Goal: Task Accomplishment & Management: Manage account settings

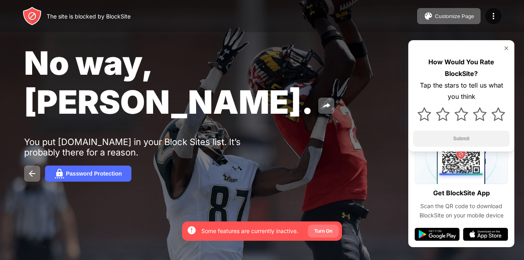
click at [329, 232] on div "Turn On" at bounding box center [323, 231] width 18 height 8
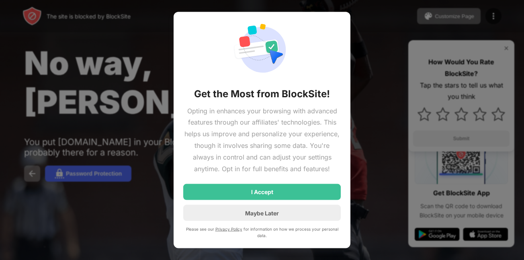
click at [374, 93] on div at bounding box center [262, 130] width 524 height 260
click at [335, 22] on div "Get the Most from BlockSite! Opting in enhances your browsing with advanced fea…" at bounding box center [262, 129] width 158 height 217
click at [66, 46] on div at bounding box center [262, 130] width 524 height 260
click at [72, 22] on div at bounding box center [262, 130] width 524 height 260
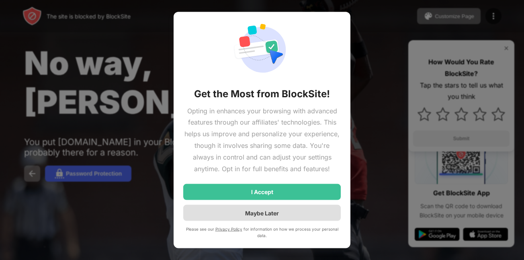
click at [232, 218] on div "Maybe Later" at bounding box center [262, 213] width 158 height 16
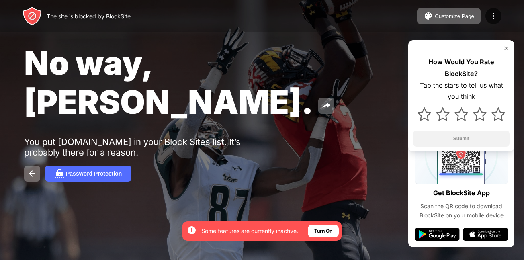
click at [109, 22] on div "The site is blocked by BlockSite" at bounding box center [77, 15] width 108 height 19
click at [107, 14] on div "The site is blocked by BlockSite" at bounding box center [89, 16] width 84 height 7
click at [35, 18] on img at bounding box center [32, 15] width 19 height 19
click at [34, 169] on img at bounding box center [32, 174] width 10 height 10
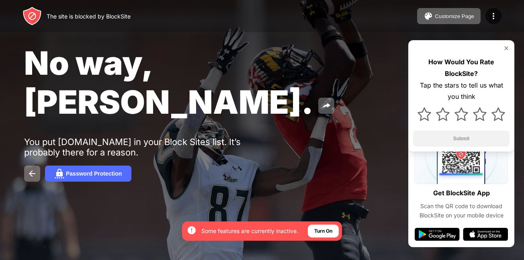
click at [102, 15] on div "The site is blocked by BlockSite" at bounding box center [89, 16] width 84 height 7
click at [34, 169] on img at bounding box center [32, 174] width 10 height 10
click at [330, 231] on div "Turn On" at bounding box center [323, 231] width 18 height 8
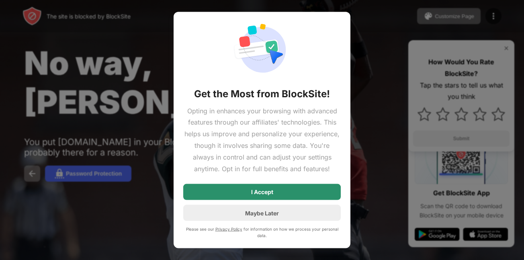
click at [305, 192] on div "I Accept" at bounding box center [262, 192] width 158 height 16
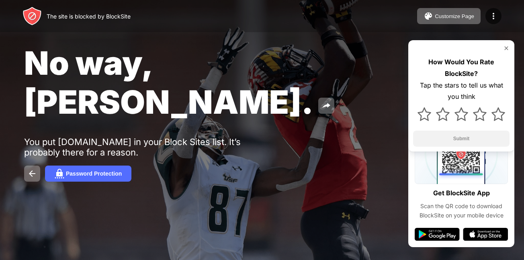
click at [34, 13] on img at bounding box center [32, 15] width 19 height 19
click at [57, 15] on div "The site is blocked by BlockSite" at bounding box center [89, 16] width 84 height 7
click at [32, 21] on img at bounding box center [32, 15] width 19 height 19
click at [99, 23] on div "The site is blocked by BlockSite" at bounding box center [77, 15] width 108 height 19
click at [36, 169] on img at bounding box center [32, 174] width 10 height 10
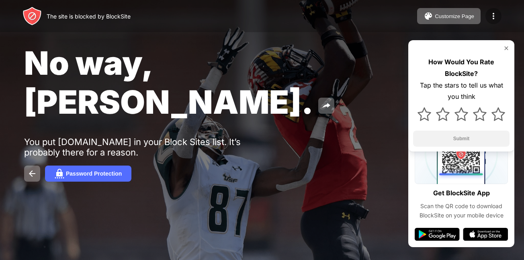
click at [487, 17] on div at bounding box center [494, 16] width 16 height 16
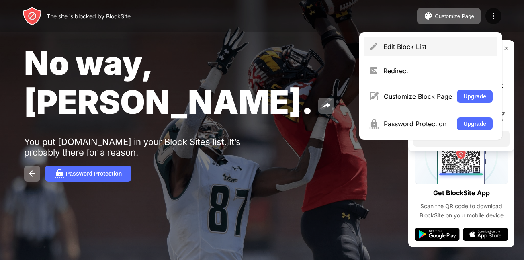
click at [420, 49] on div "Edit Block List" at bounding box center [437, 47] width 109 height 8
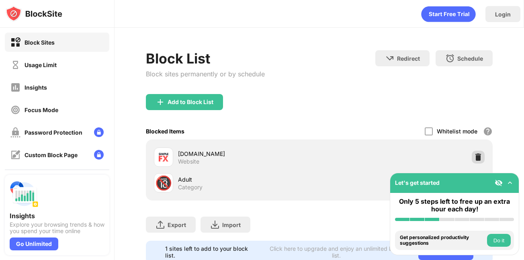
click at [474, 155] on img at bounding box center [478, 157] width 8 height 8
